Goal: Find specific page/section: Find specific page/section

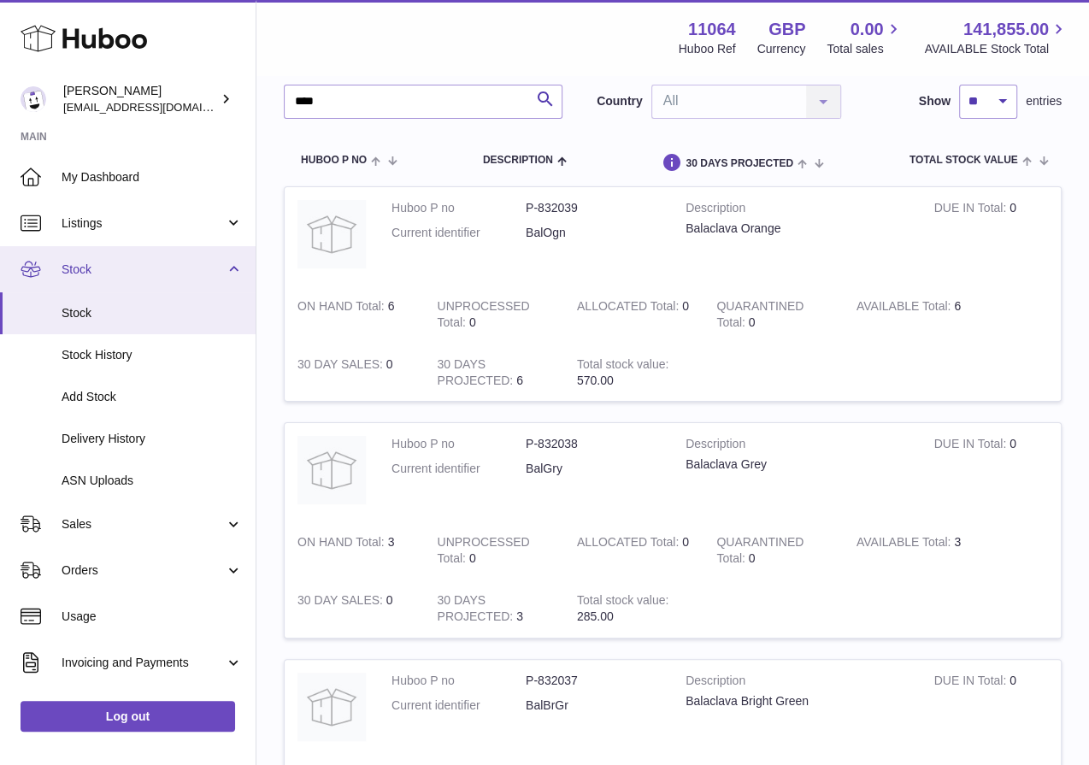
click at [191, 270] on span "Stock" at bounding box center [143, 270] width 163 height 16
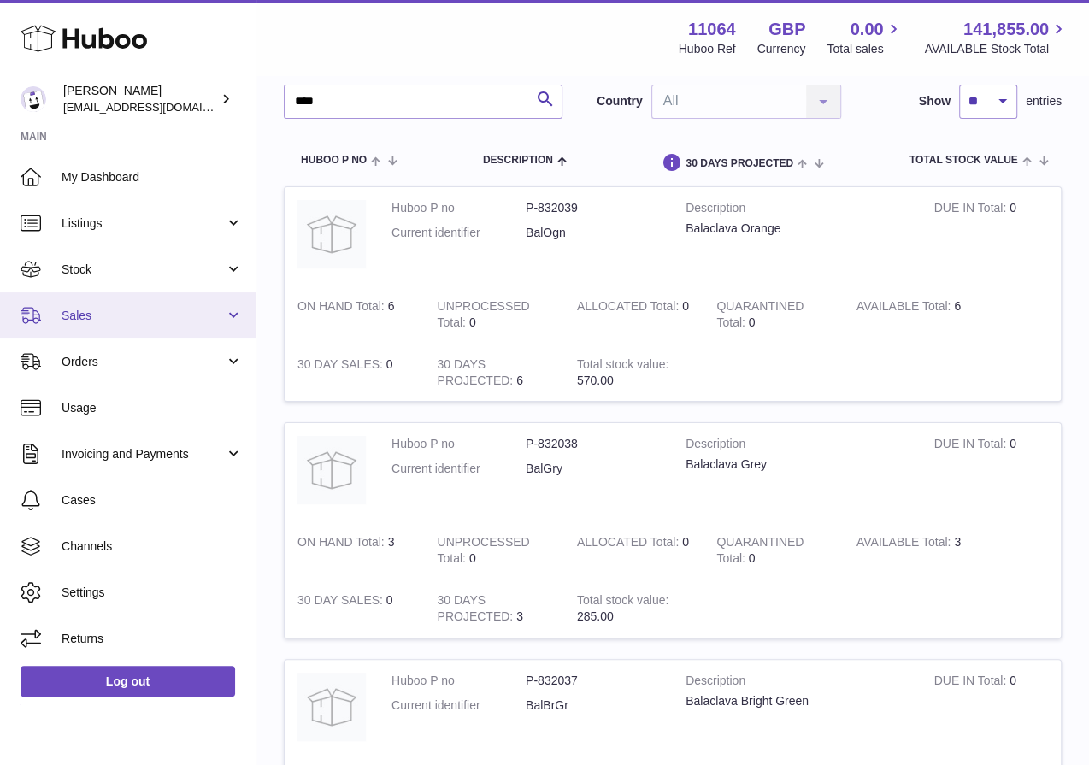
click at [188, 326] on link "Sales" at bounding box center [128, 315] width 256 height 46
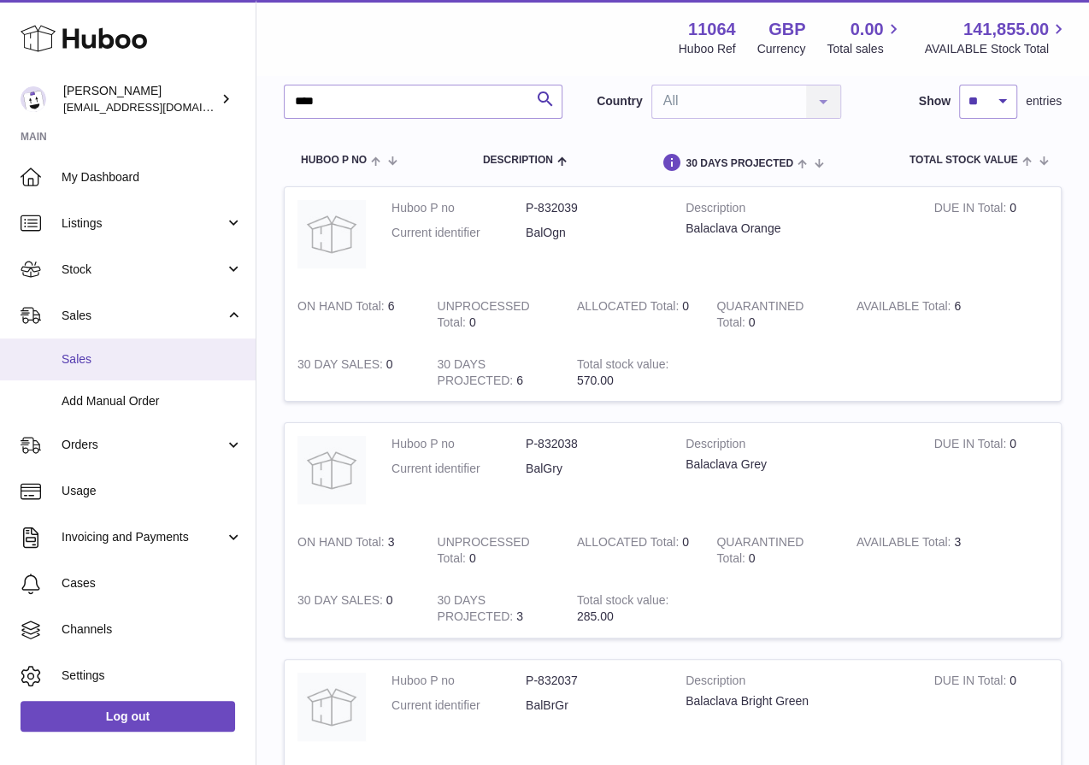
click at [191, 352] on span "Sales" at bounding box center [152, 359] width 181 height 16
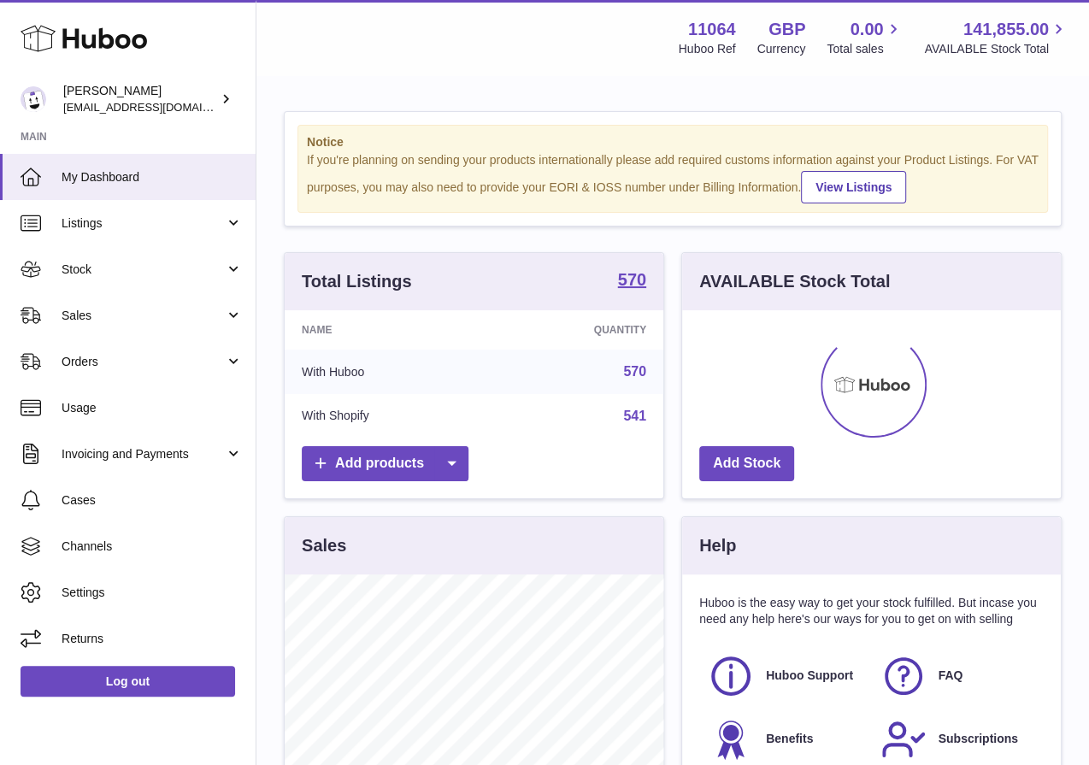
scroll to position [266, 379]
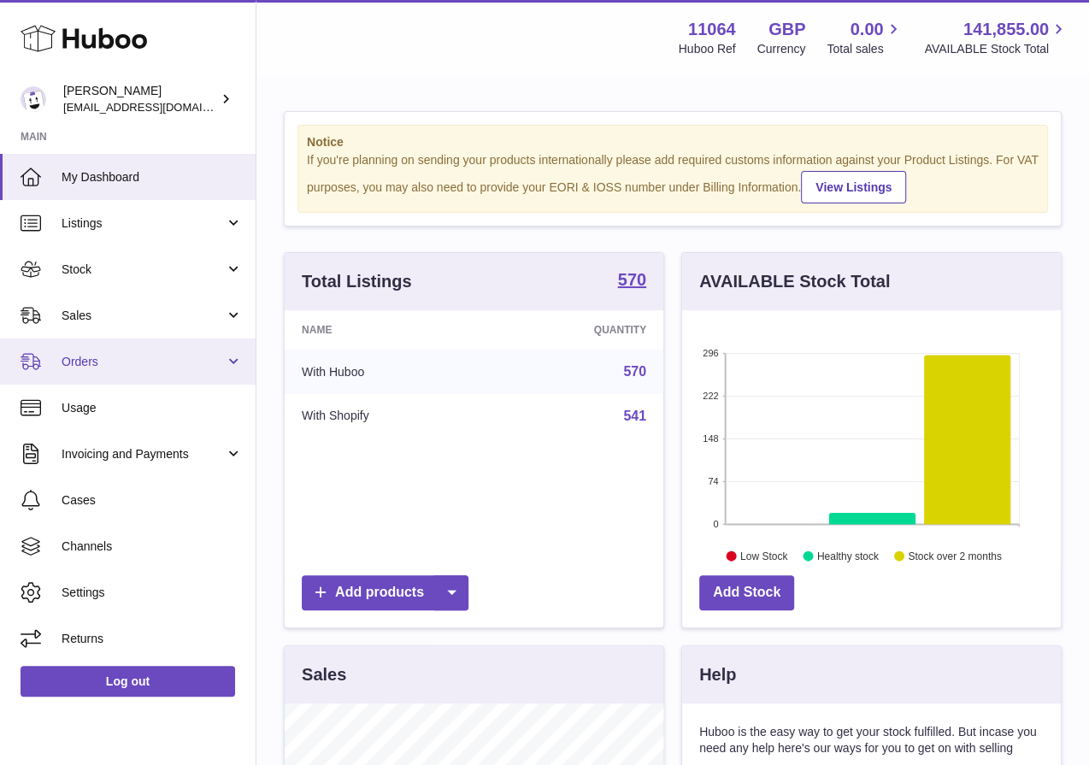
click at [180, 354] on span "Orders" at bounding box center [143, 362] width 163 height 16
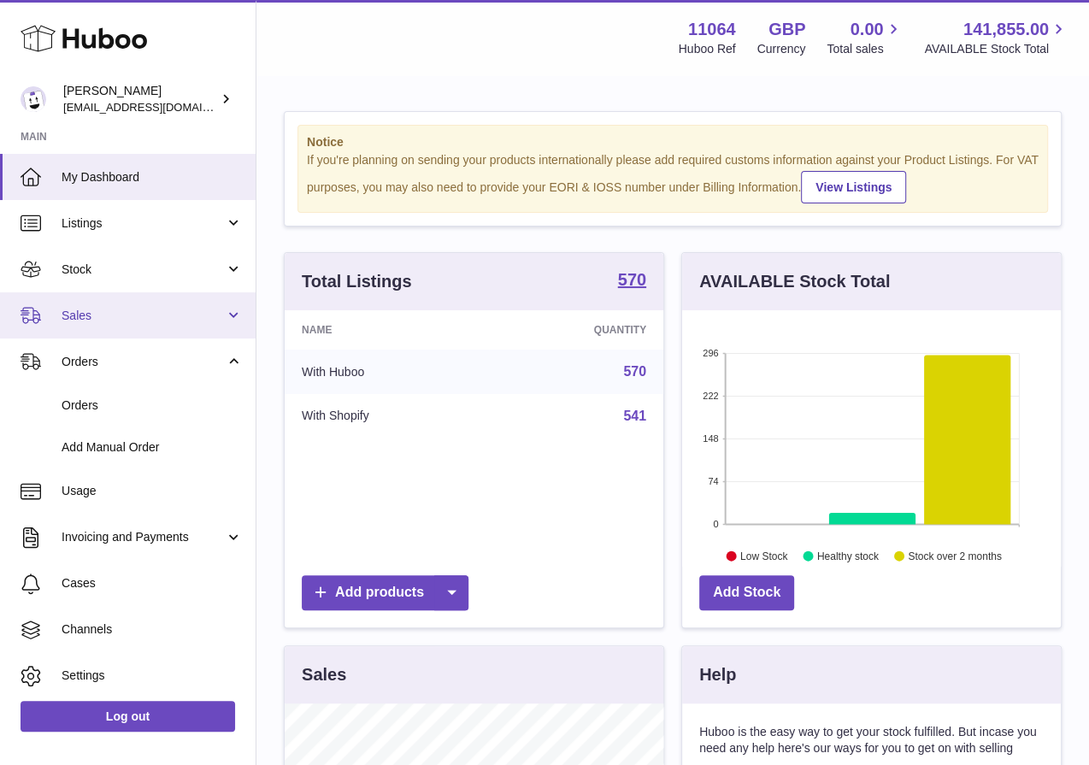
click at [155, 322] on span "Sales" at bounding box center [143, 316] width 163 height 16
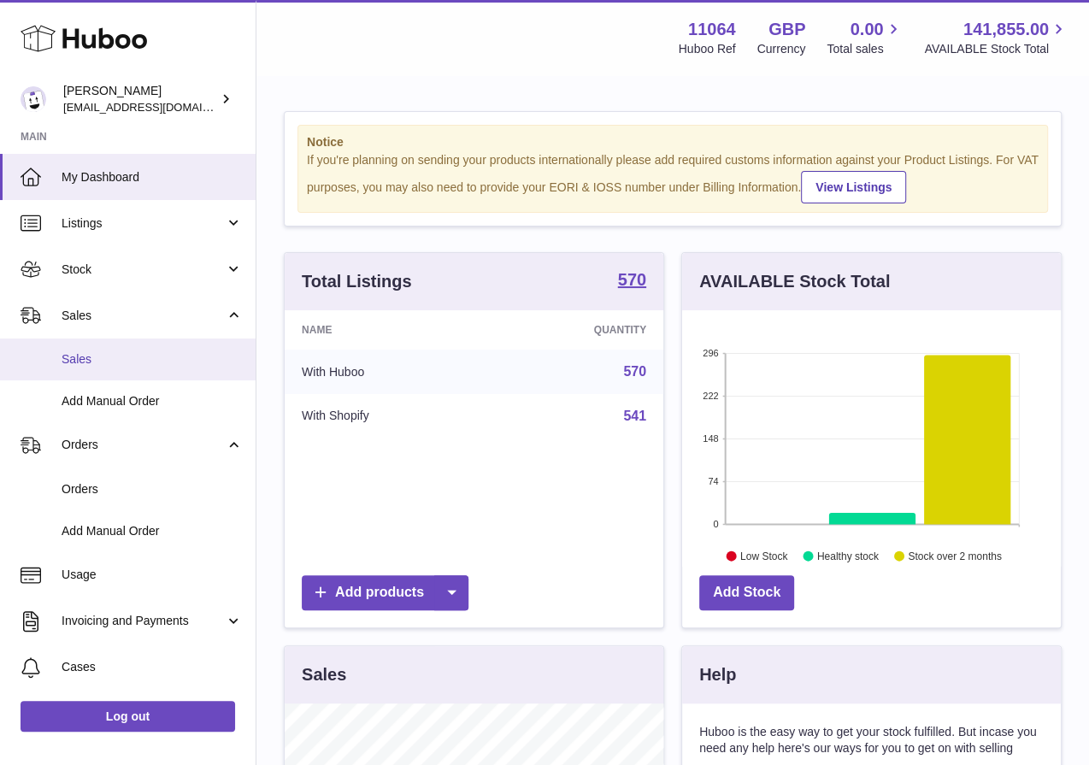
click at [172, 350] on link "Sales" at bounding box center [128, 360] width 256 height 42
